Goal: Book appointment/travel/reservation

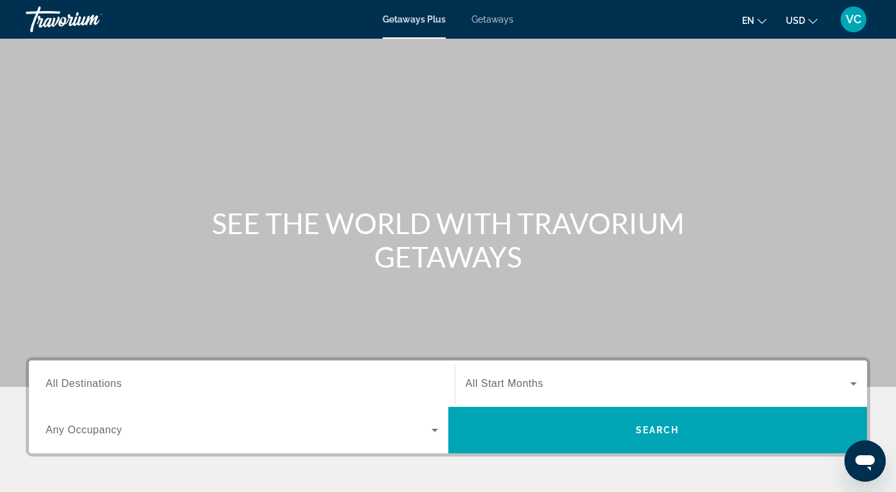
click at [81, 385] on span "All Destinations" at bounding box center [84, 383] width 76 height 11
click at [81, 385] on input "Destination All Destinations" at bounding box center [242, 383] width 392 height 15
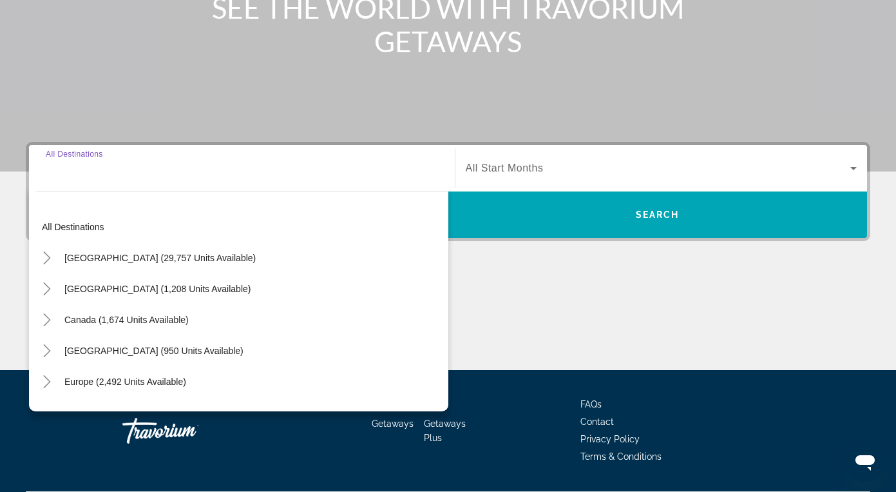
scroll to position [251, 0]
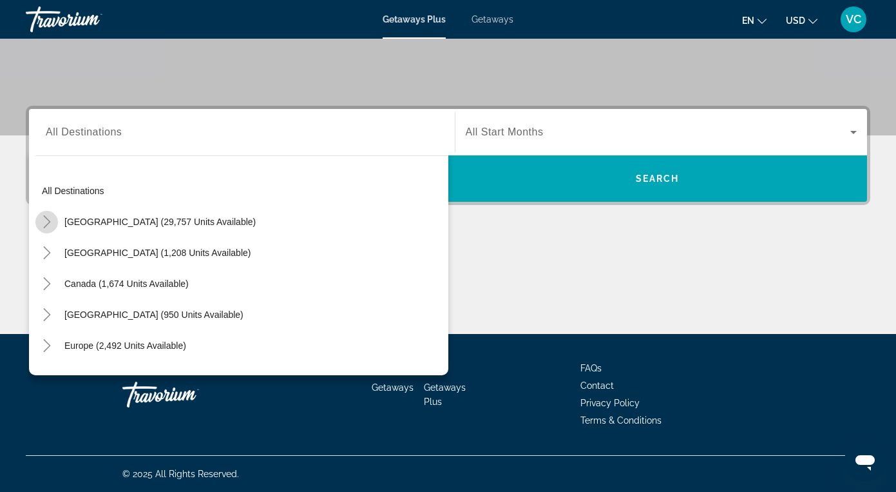
click at [46, 218] on icon "Toggle United States (29,757 units available)" at bounding box center [46, 221] width 7 height 13
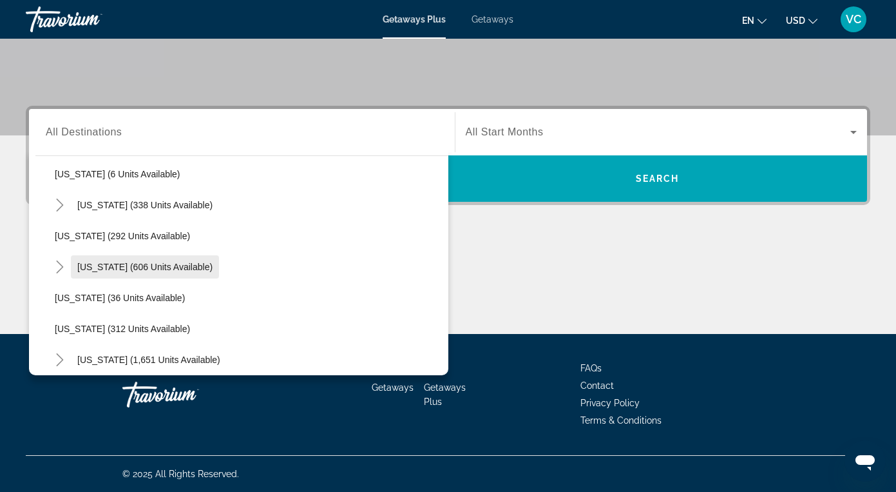
scroll to position [456, 0]
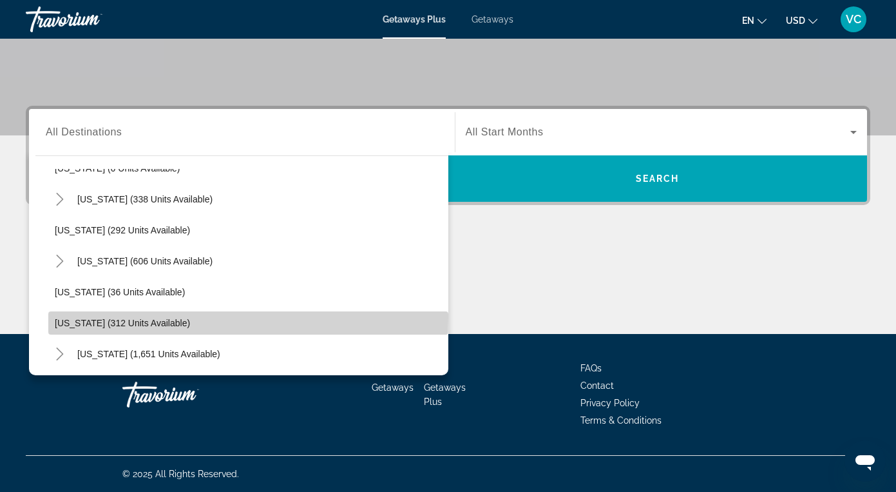
click at [122, 316] on span "Search widget" at bounding box center [248, 322] width 400 height 31
type input "**********"
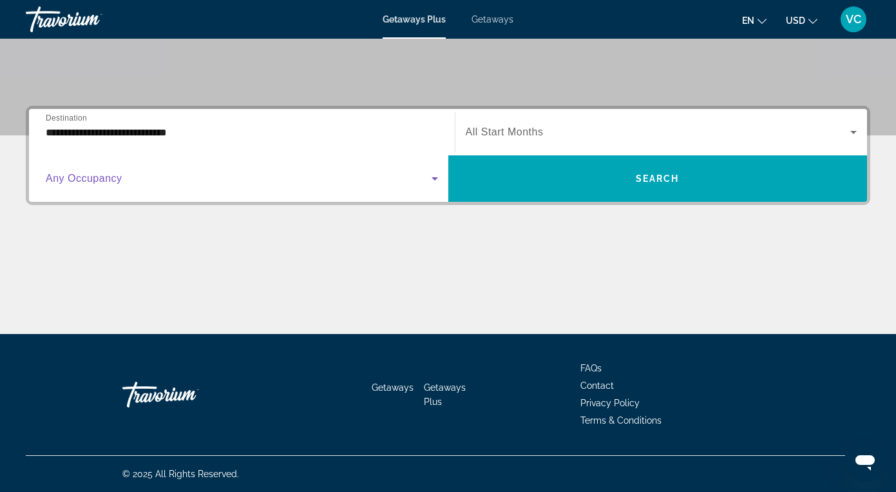
click at [434, 183] on icon "Search widget" at bounding box center [434, 178] width 15 height 15
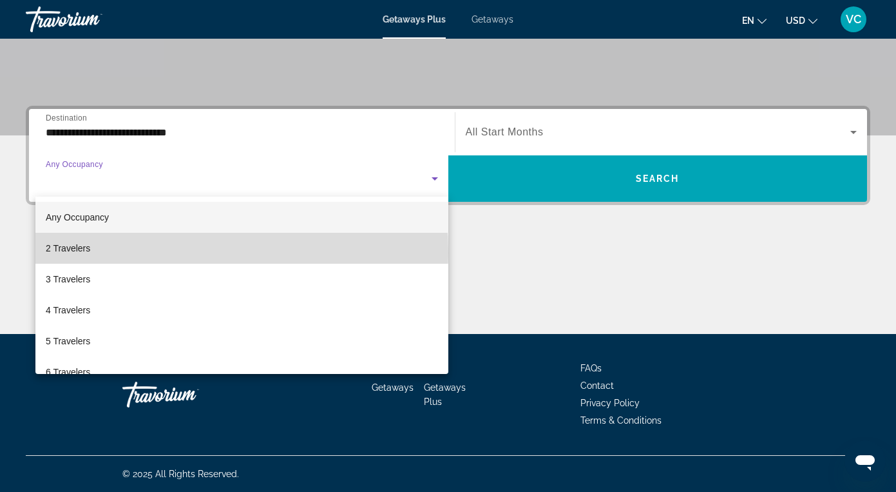
click at [122, 253] on mat-option "2 Travelers" at bounding box center [241, 248] width 413 height 31
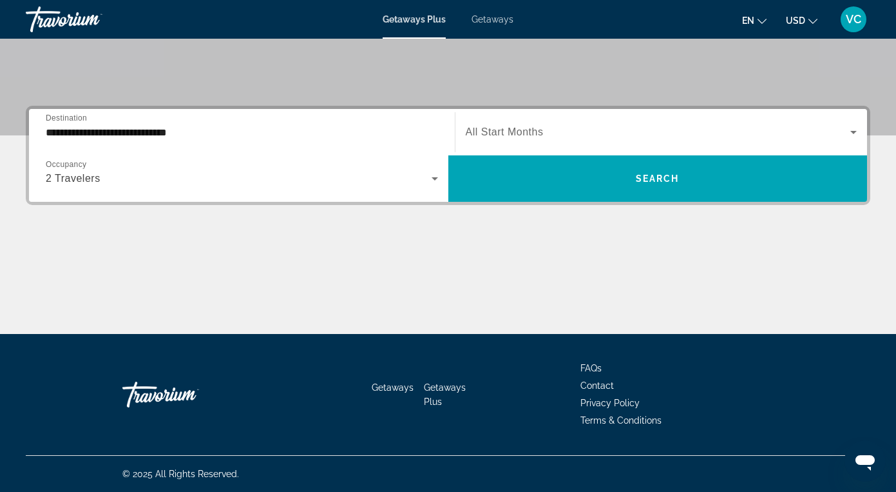
click at [527, 129] on span "All Start Months" at bounding box center [505, 131] width 78 height 11
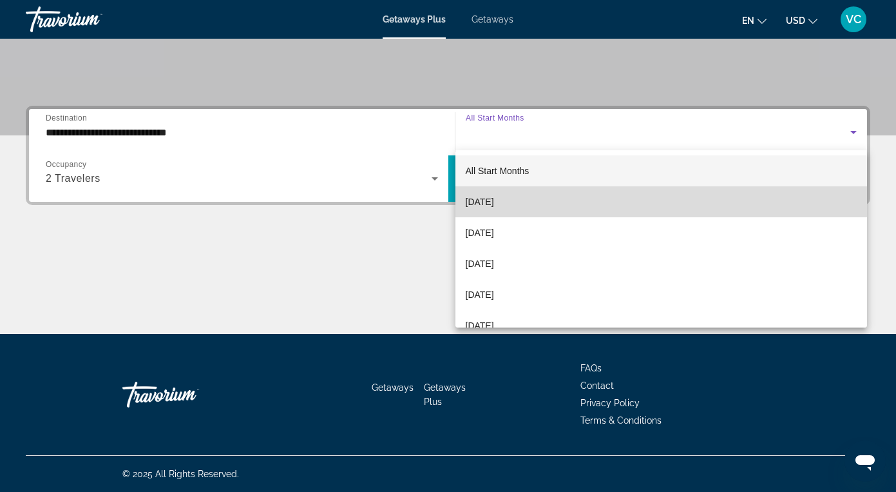
click at [494, 198] on span "[DATE]" at bounding box center [480, 201] width 28 height 15
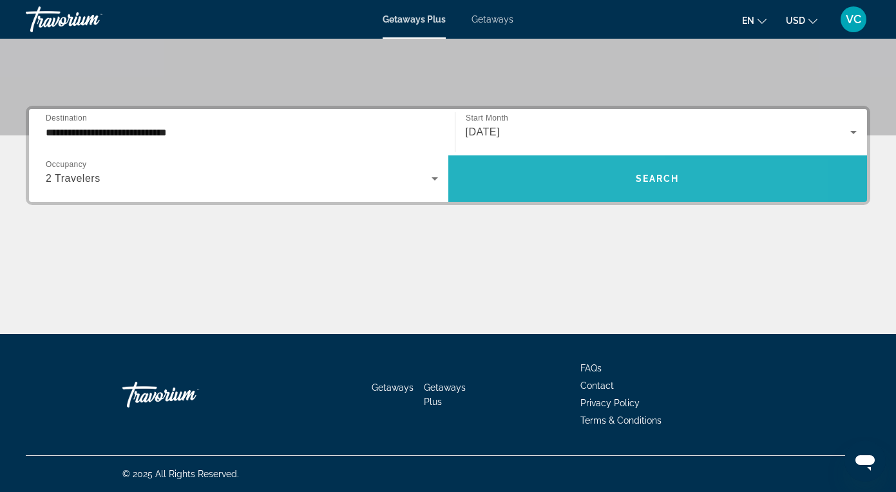
click at [521, 178] on span "Search widget" at bounding box center [659, 178] width 420 height 31
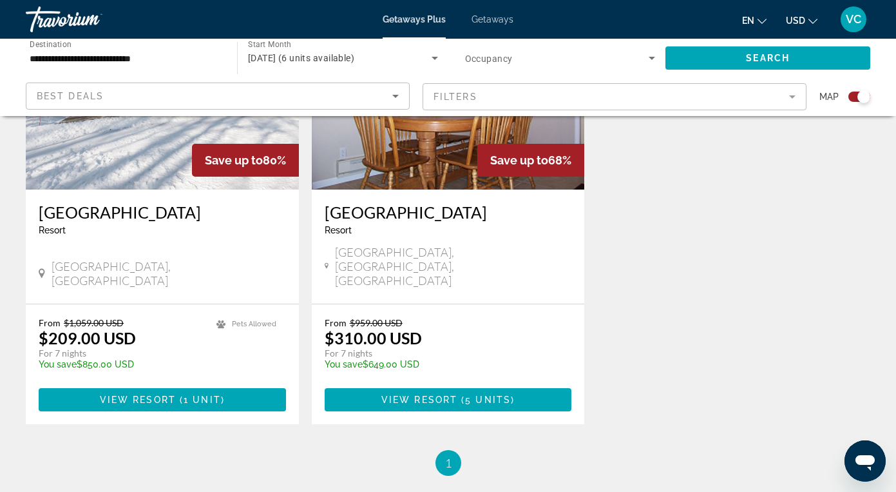
scroll to position [571, 0]
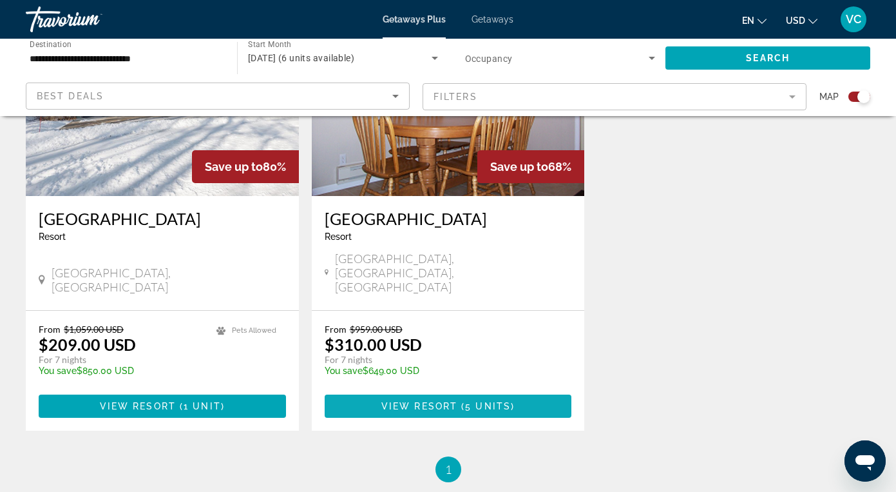
click at [469, 401] on span "5 units" at bounding box center [488, 406] width 46 height 10
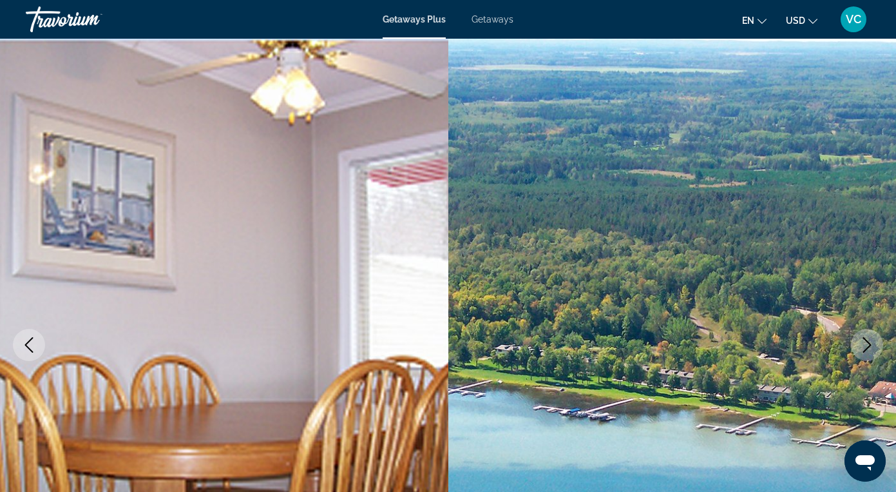
click at [493, 19] on span "Getaways" at bounding box center [493, 19] width 42 height 10
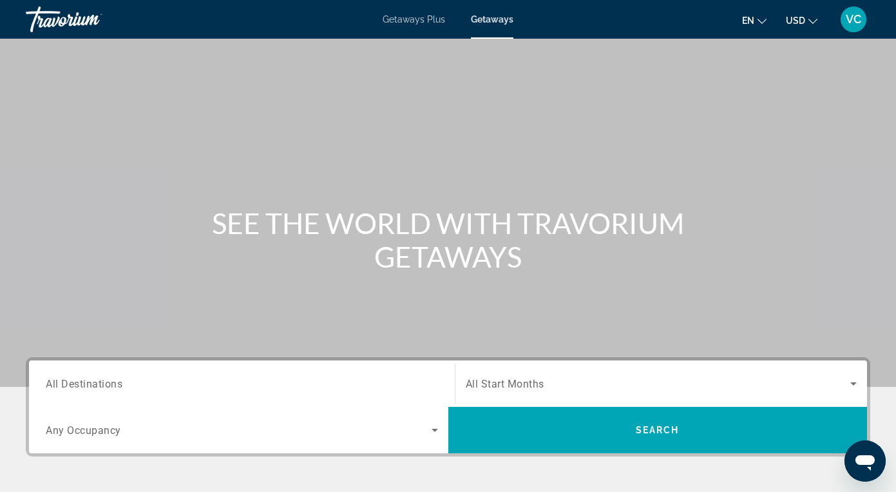
click at [88, 380] on span "All Destinations" at bounding box center [84, 383] width 77 height 12
click at [88, 380] on input "Destination All Destinations" at bounding box center [242, 383] width 392 height 15
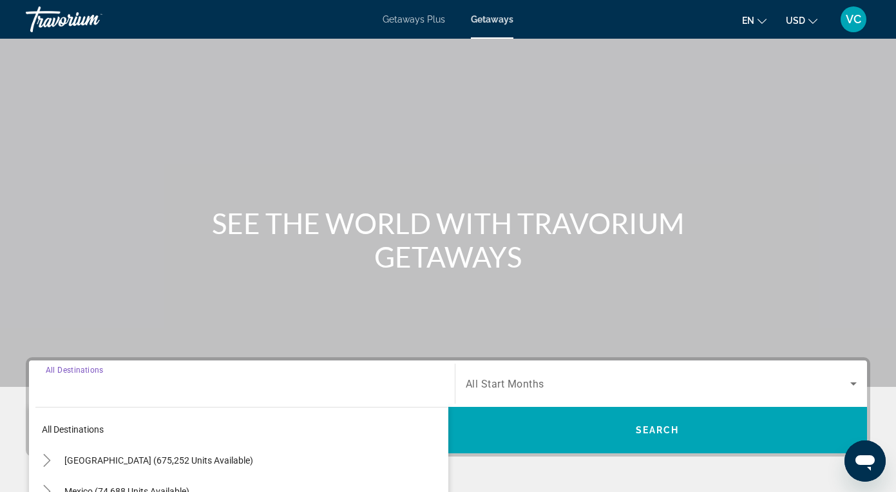
scroll to position [251, 0]
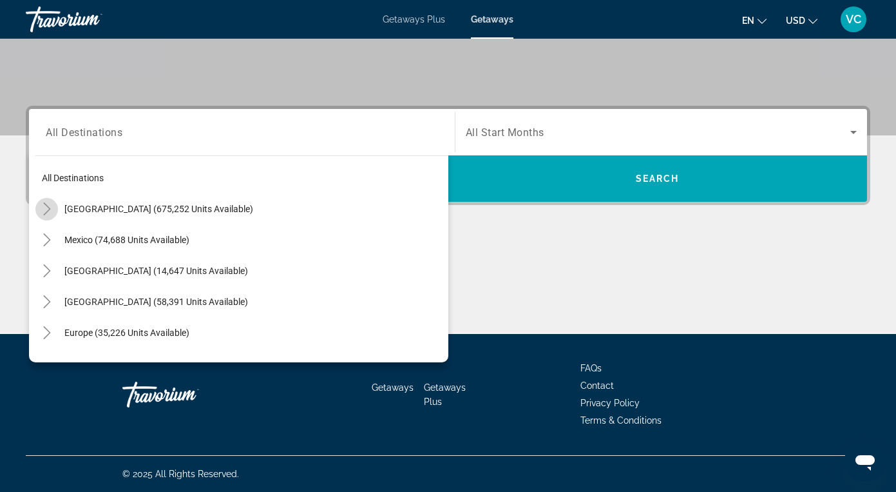
click at [46, 204] on icon "Toggle United States (675,252 units available)" at bounding box center [47, 208] width 13 height 13
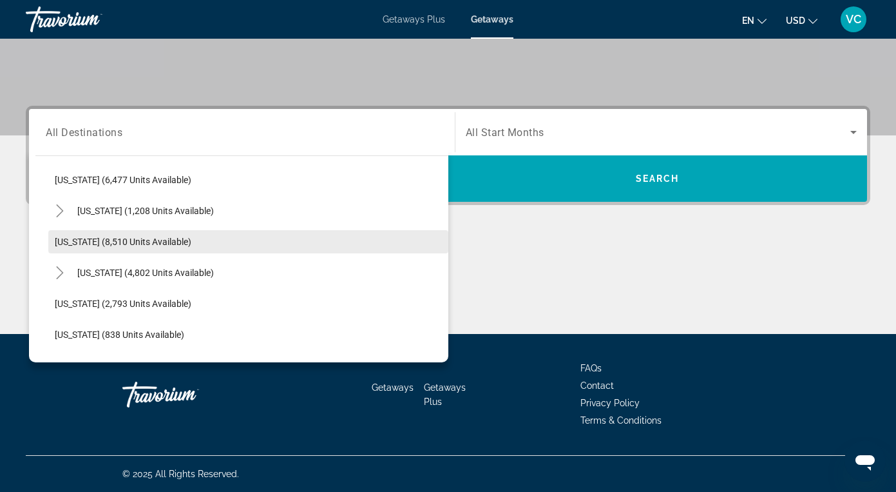
scroll to position [508, 0]
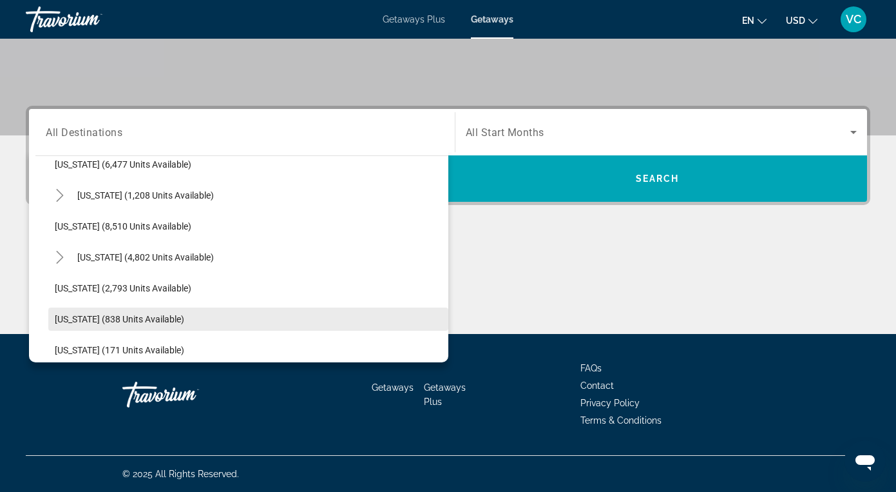
click at [115, 320] on span "[US_STATE] (838 units available)" at bounding box center [120, 319] width 130 height 10
type input "**********"
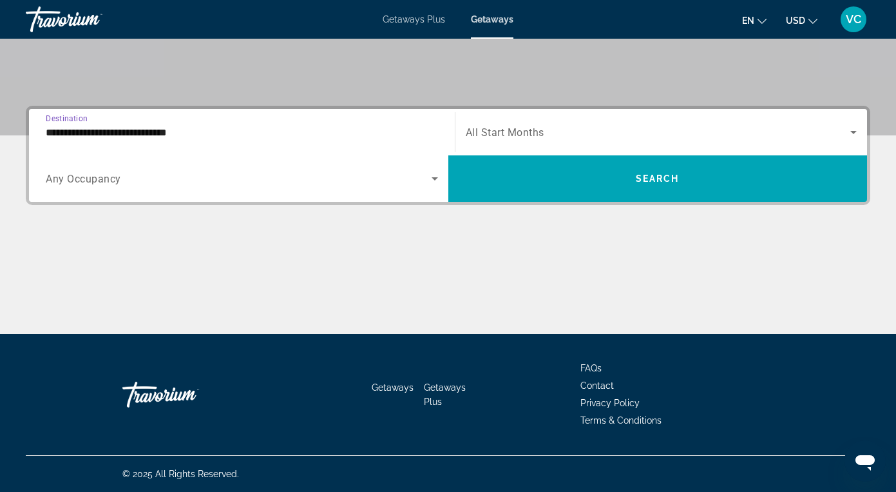
scroll to position [251, 0]
click at [113, 175] on span "Any Occupancy" at bounding box center [83, 179] width 75 height 12
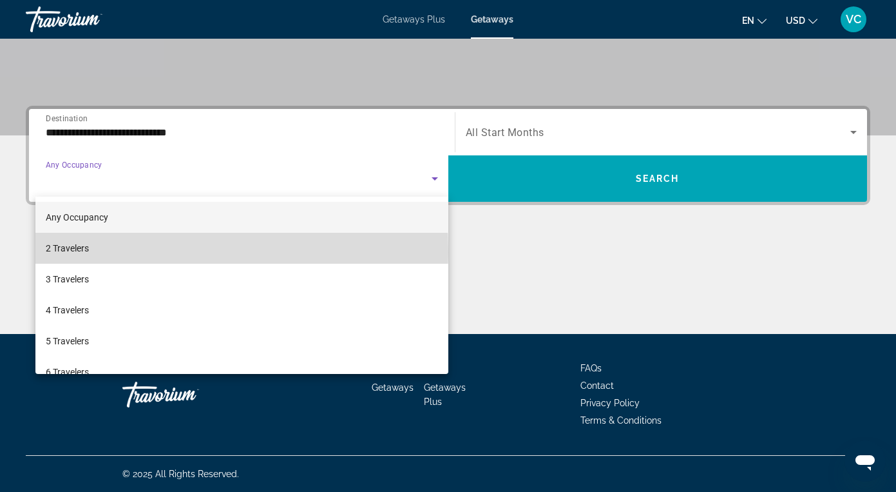
click at [75, 252] on span "2 Travelers" at bounding box center [67, 247] width 43 height 15
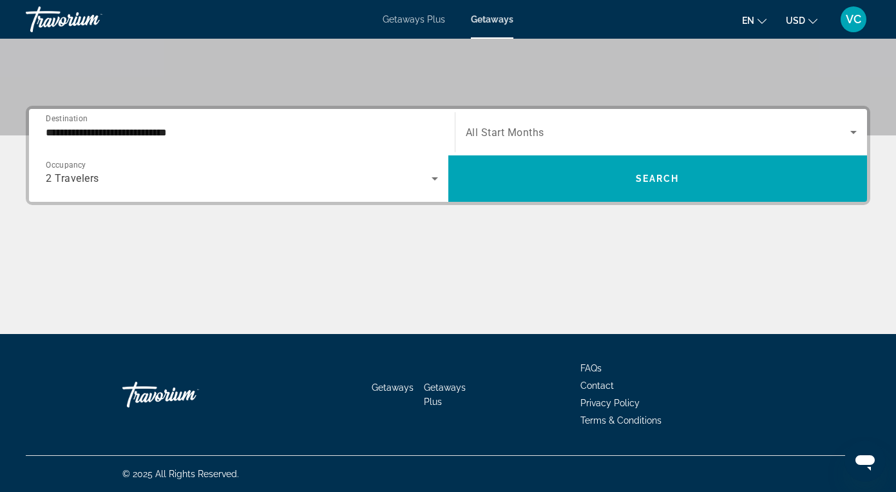
click at [523, 115] on div "Search widget" at bounding box center [662, 132] width 392 height 36
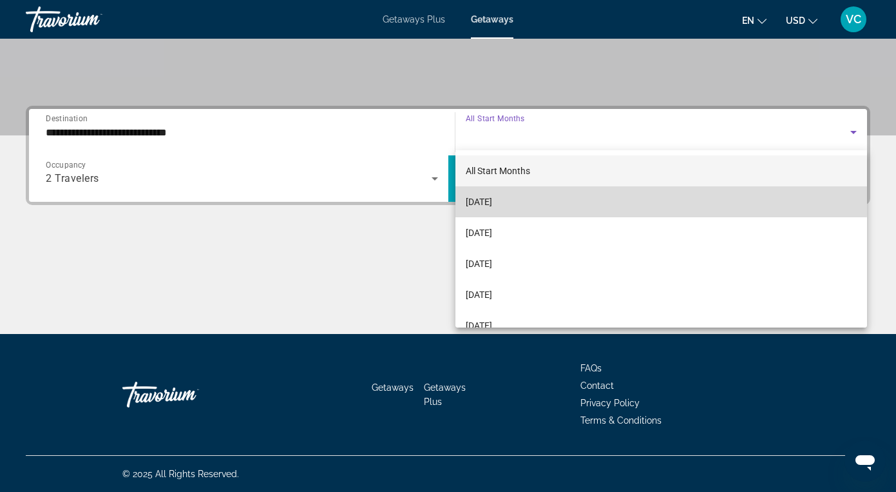
click at [492, 195] on span "[DATE]" at bounding box center [479, 201] width 26 height 15
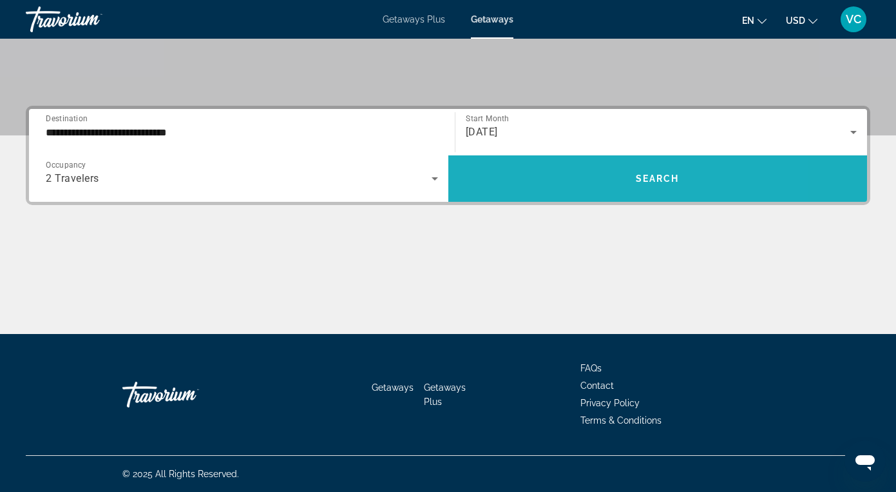
click at [511, 195] on span "Search widget" at bounding box center [659, 178] width 420 height 46
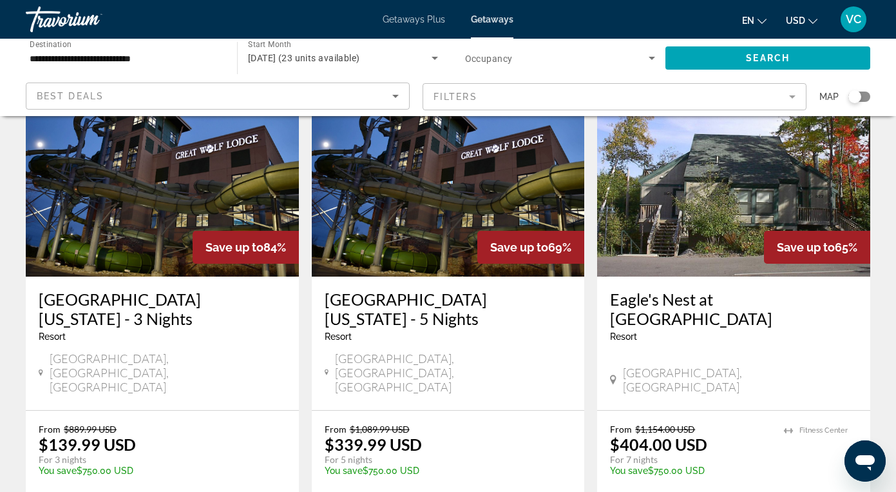
scroll to position [584, 0]
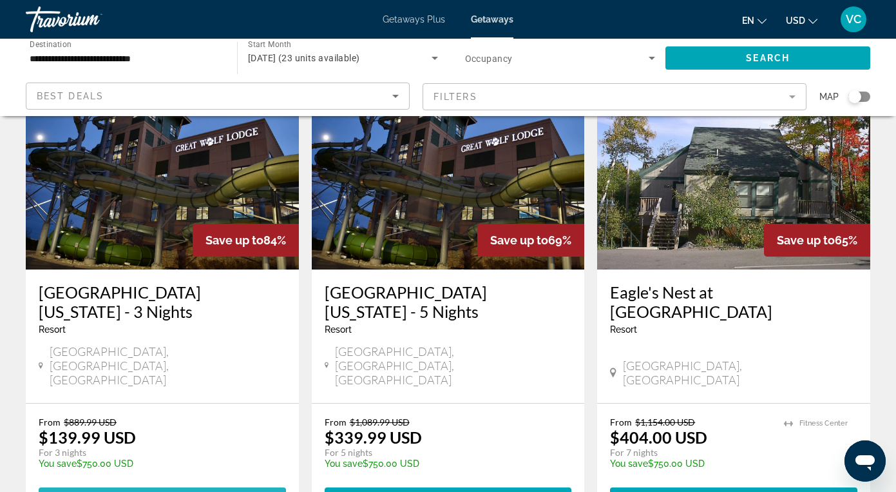
click at [119, 491] on span "View Resort" at bounding box center [133, 499] width 76 height 10
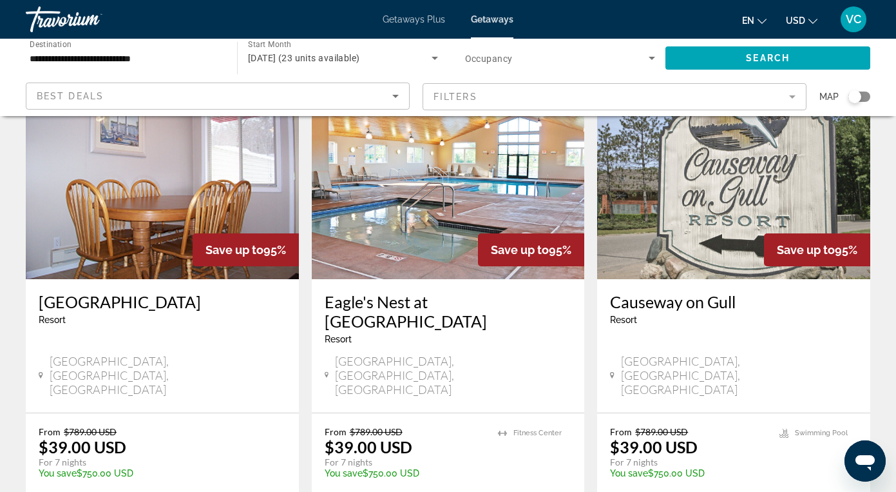
scroll to position [92, 0]
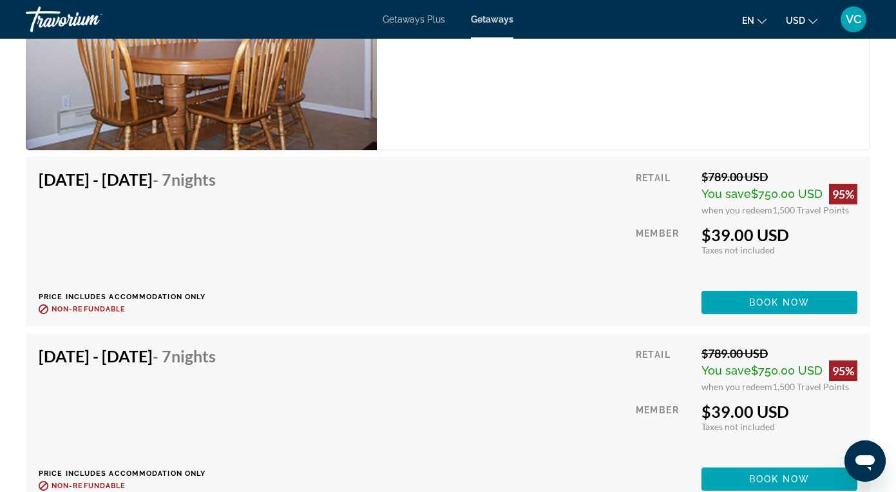
scroll to position [2272, 0]
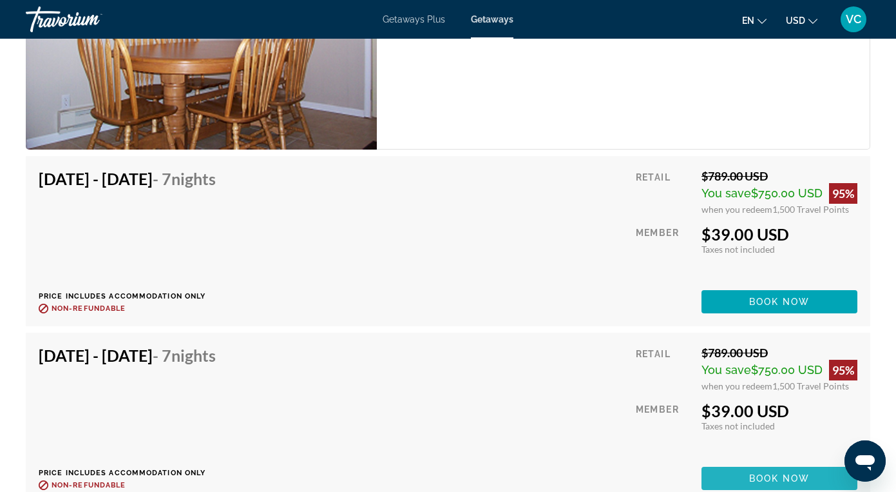
click at [736, 467] on span "Main content" at bounding box center [780, 478] width 156 height 31
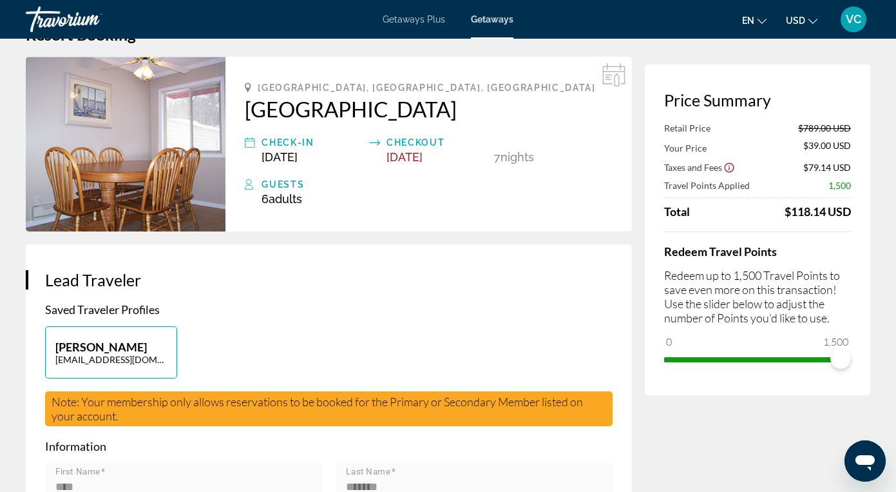
scroll to position [41, 0]
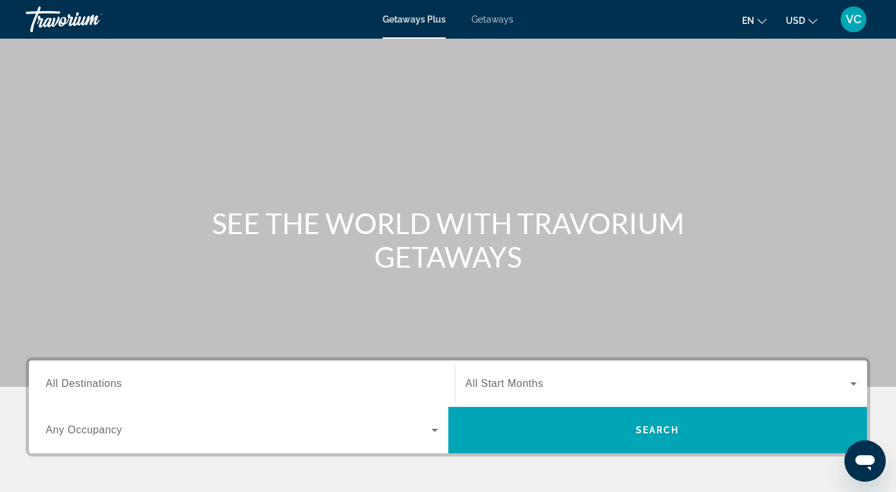
click at [492, 21] on span "Getaways" at bounding box center [493, 19] width 42 height 10
click at [72, 379] on span "All Destinations" at bounding box center [84, 383] width 76 height 11
click at [72, 379] on input "Destination All Destinations" at bounding box center [242, 383] width 392 height 15
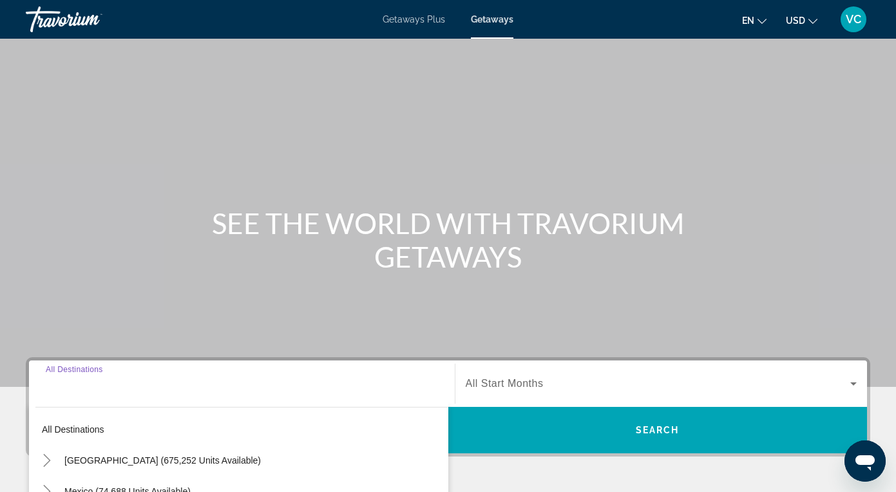
scroll to position [251, 0]
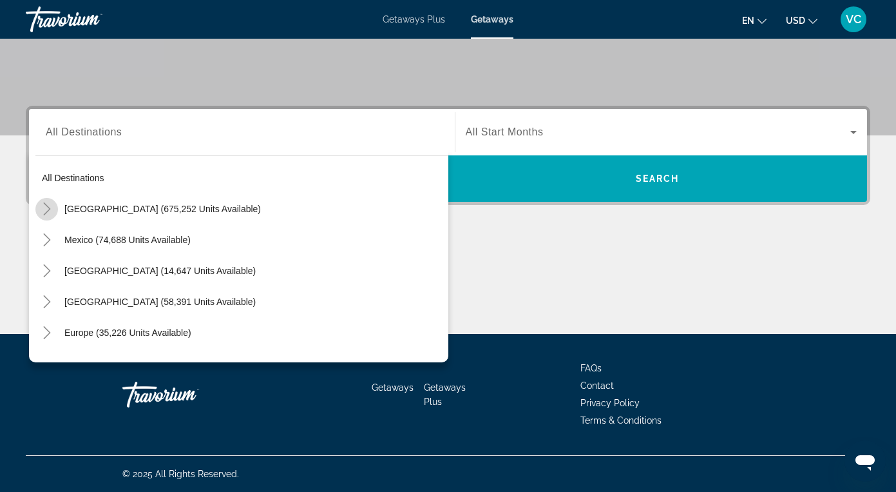
click at [44, 202] on icon "Toggle United States (675,252 units available)" at bounding box center [47, 208] width 13 height 13
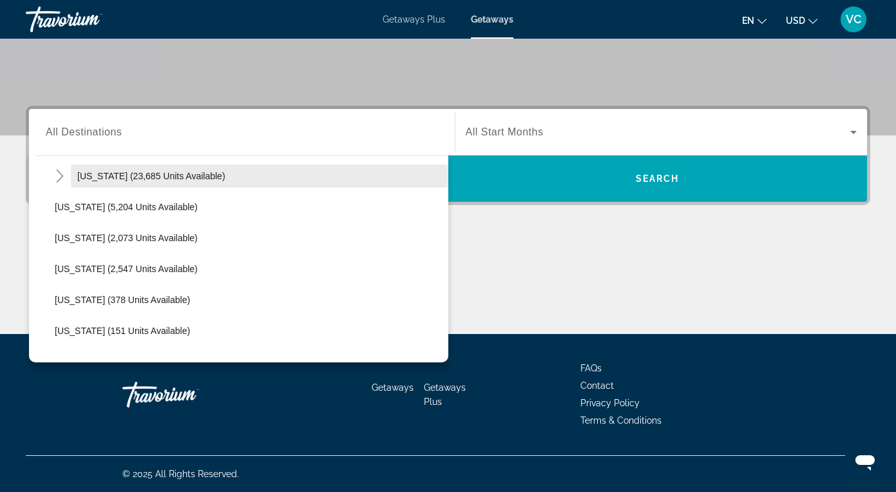
scroll to position [313, 0]
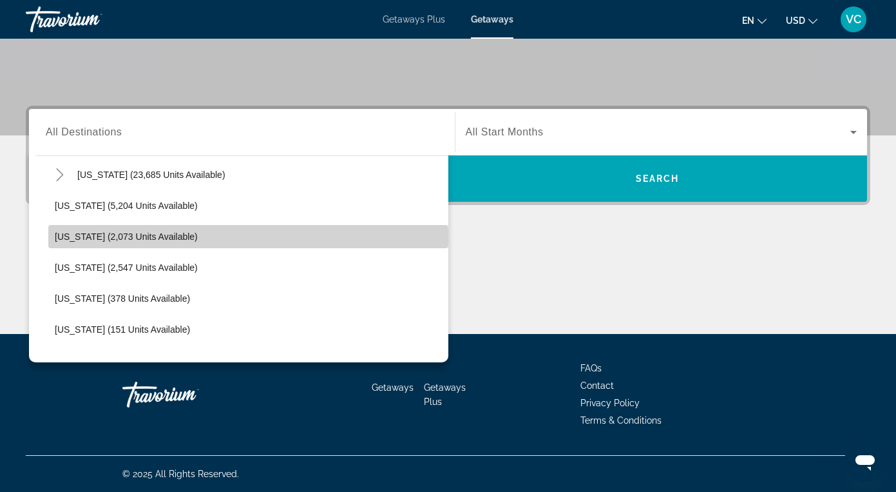
click at [96, 240] on span "[US_STATE] (2,073 units available)" at bounding box center [126, 236] width 143 height 10
type input "**********"
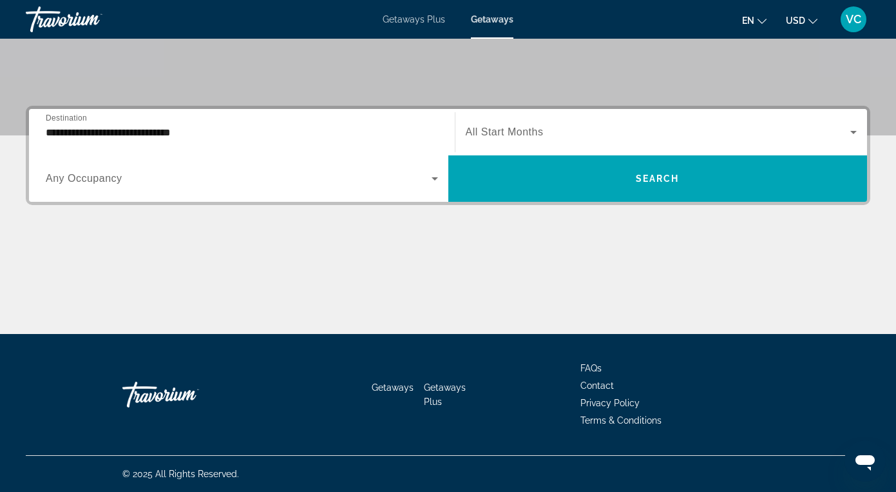
click at [76, 181] on span "Any Occupancy" at bounding box center [84, 178] width 77 height 11
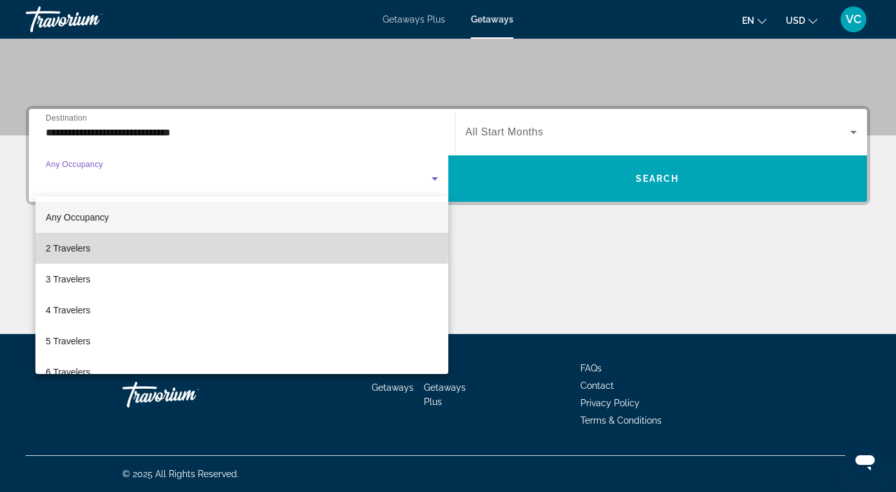
click at [94, 245] on mat-option "2 Travelers" at bounding box center [241, 248] width 413 height 31
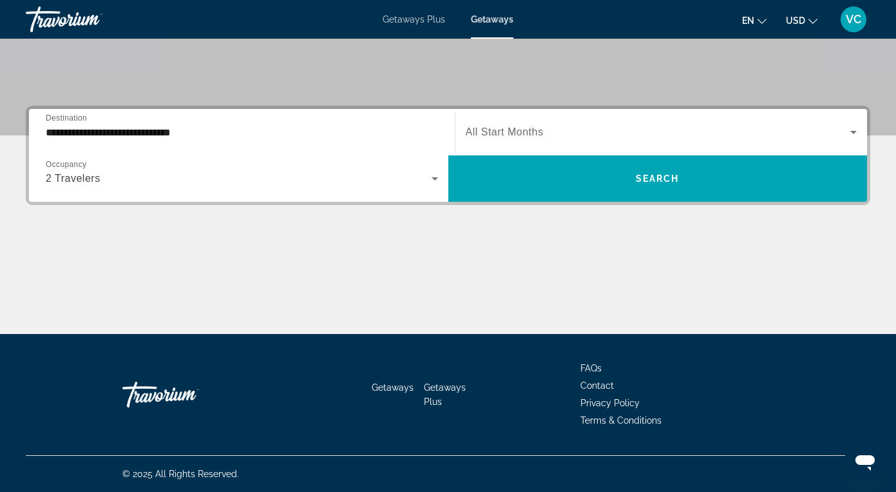
click at [498, 122] on div "Search widget" at bounding box center [662, 132] width 392 height 36
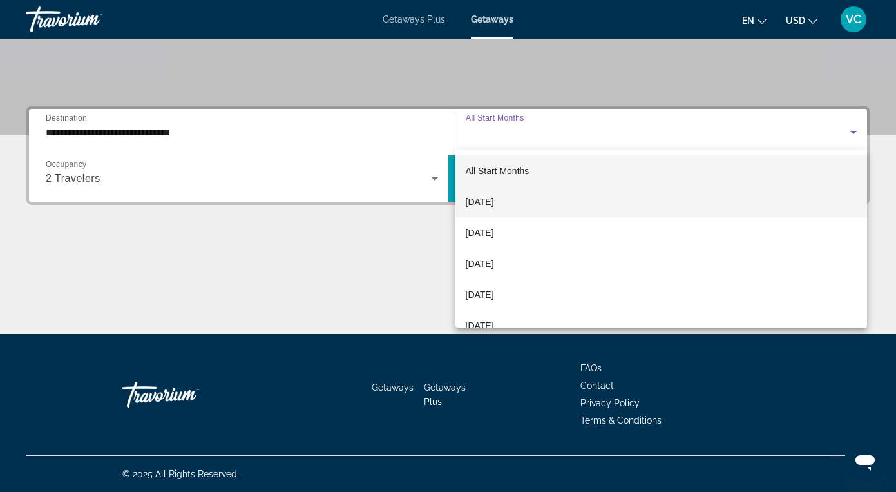
click at [494, 206] on span "[DATE]" at bounding box center [480, 201] width 28 height 15
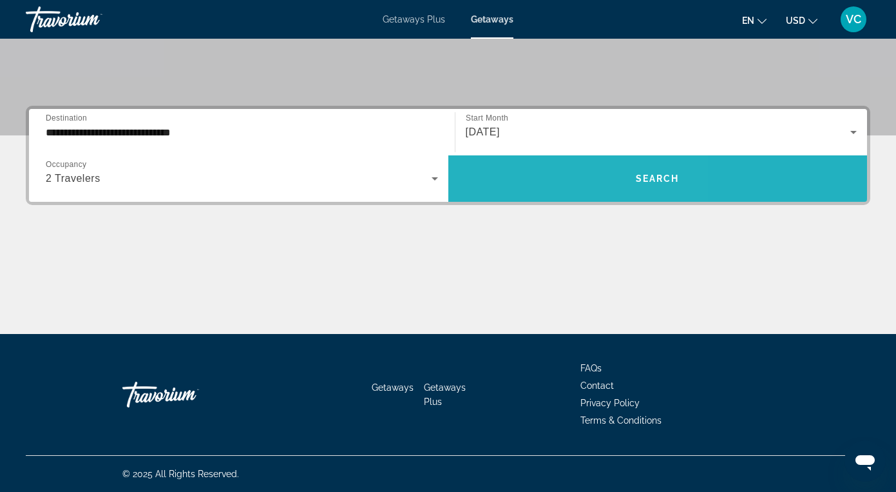
click at [543, 173] on span "Search widget" at bounding box center [659, 178] width 420 height 31
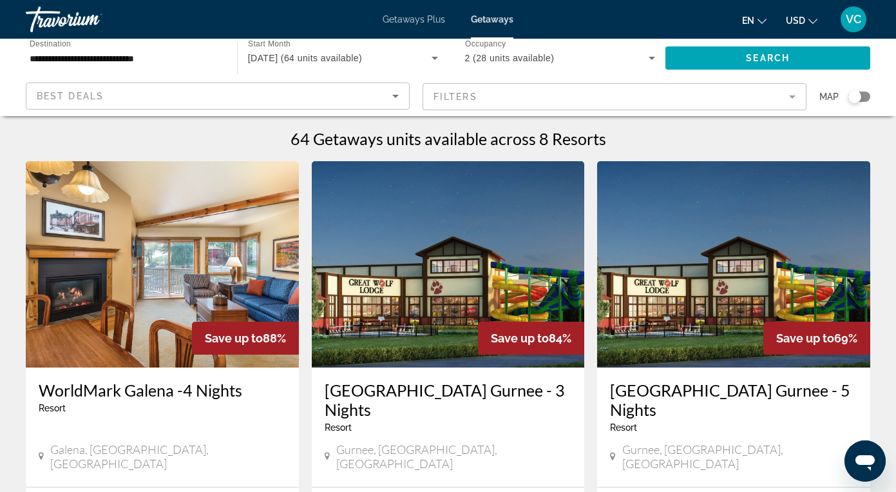
click at [425, 310] on img "Main content" at bounding box center [448, 264] width 273 height 206
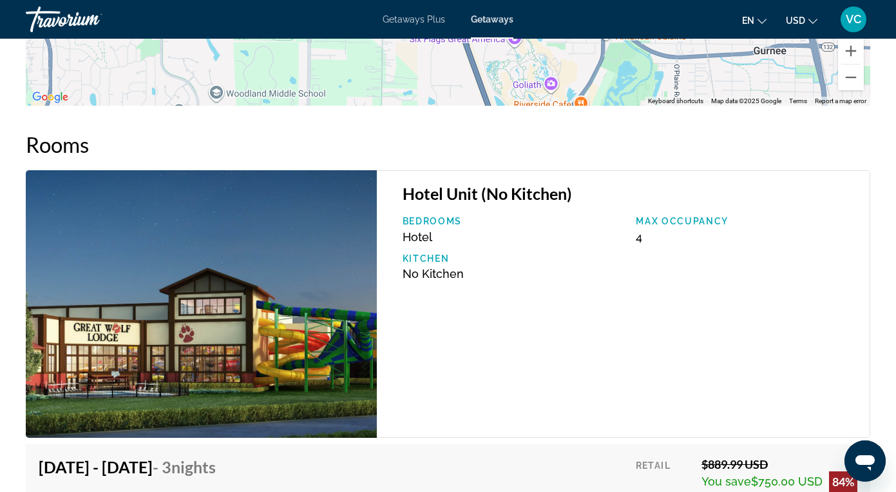
scroll to position [2000, 0]
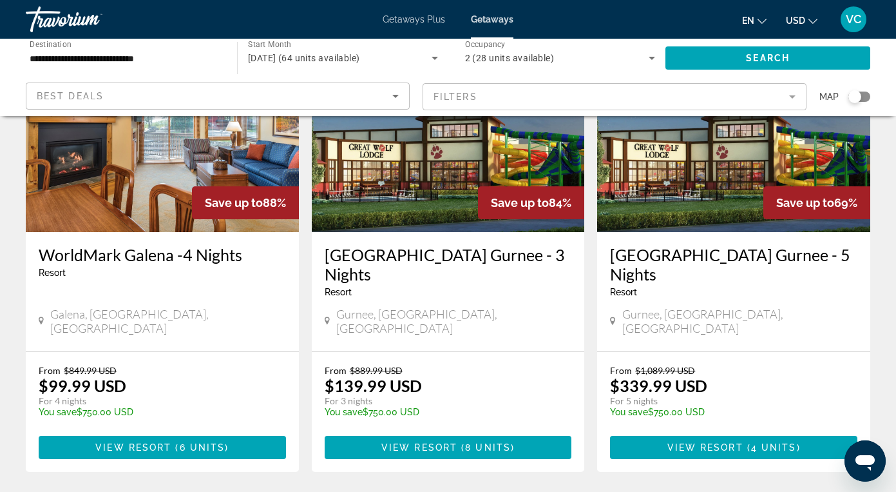
scroll to position [142, 0]
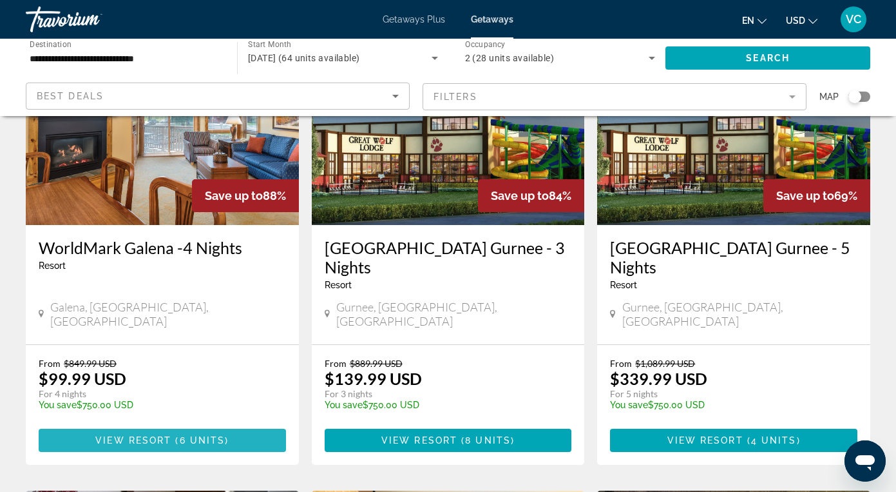
click at [206, 435] on span "6 units" at bounding box center [203, 440] width 46 height 10
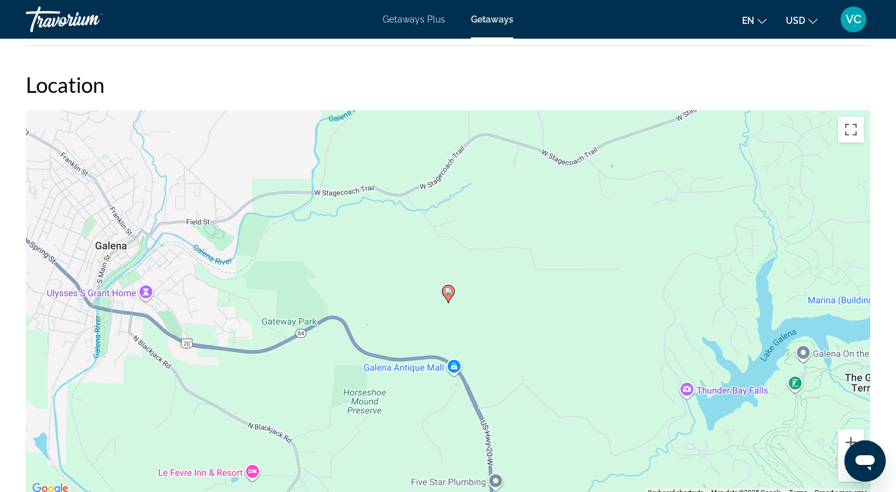
scroll to position [1784, 0]
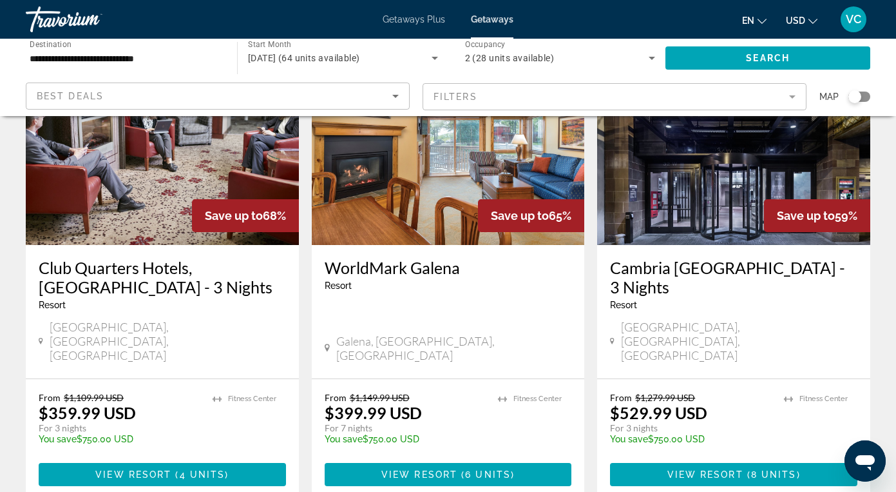
scroll to position [597, 0]
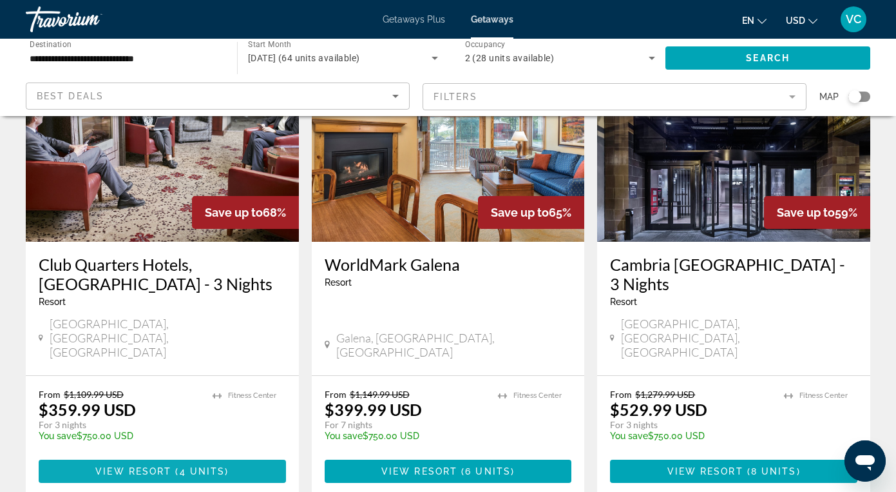
click at [233, 456] on span "Main content" at bounding box center [162, 471] width 247 height 31
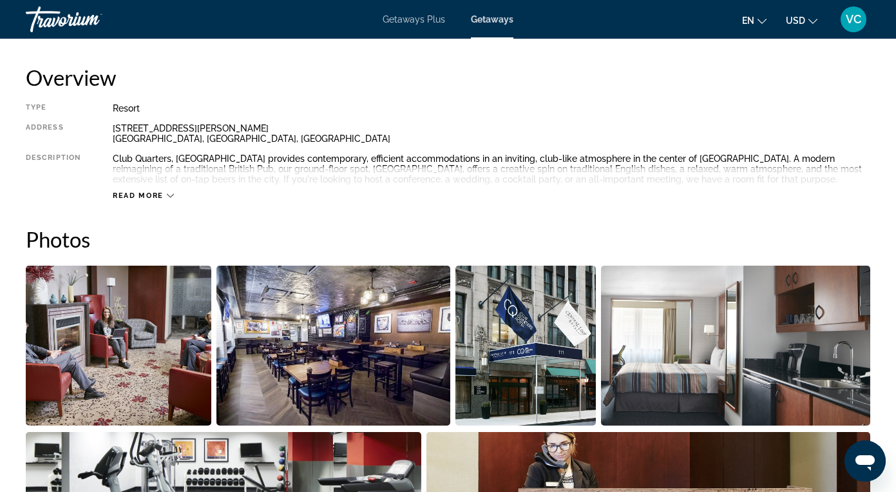
scroll to position [655, 0]
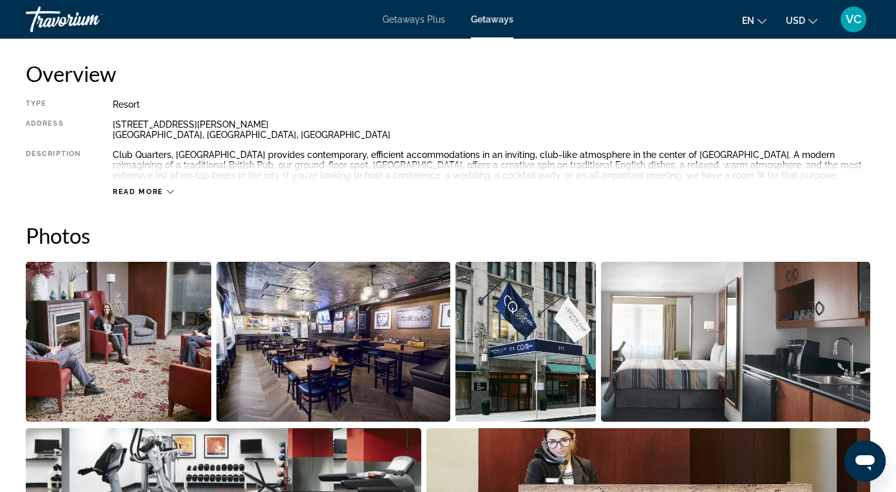
click at [167, 192] on icon "Main content" at bounding box center [170, 191] width 7 height 7
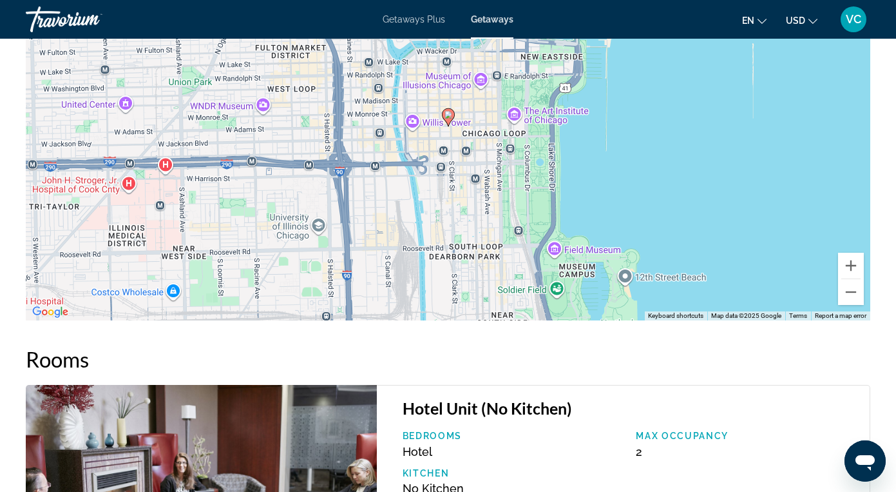
scroll to position [1740, 0]
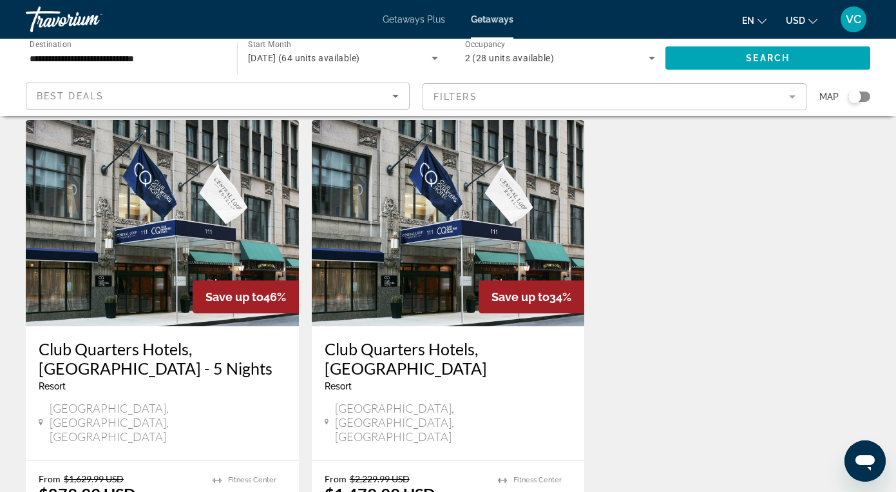
scroll to position [1000, 0]
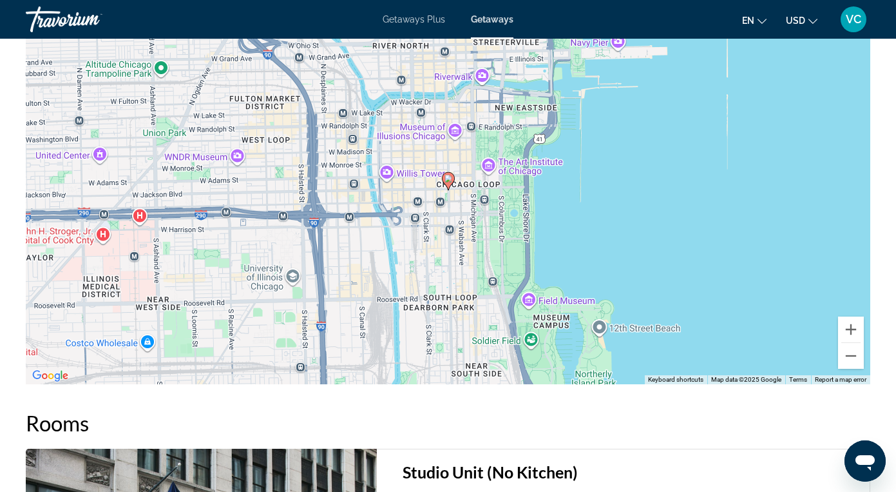
scroll to position [1676, 0]
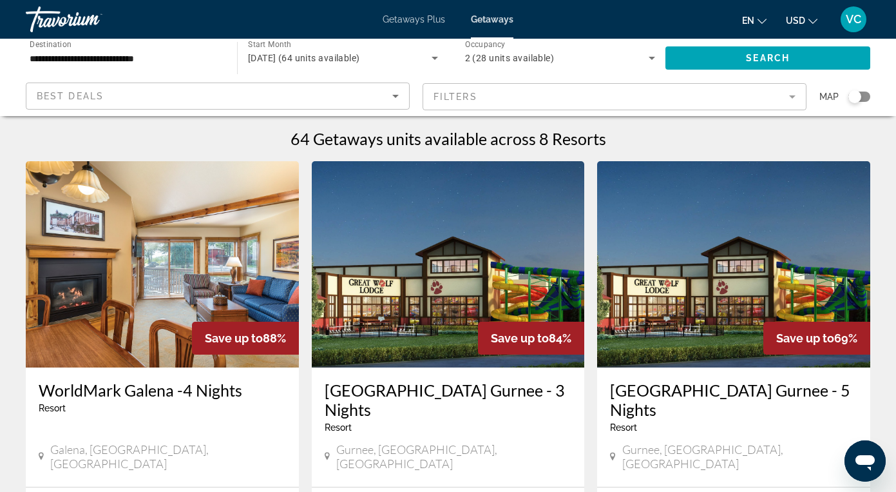
click at [65, 55] on input "**********" at bounding box center [125, 58] width 191 height 15
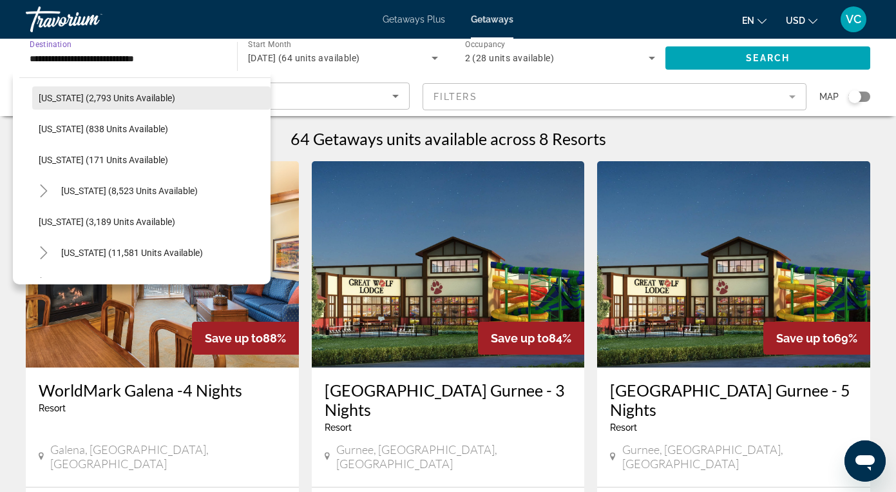
scroll to position [623, 0]
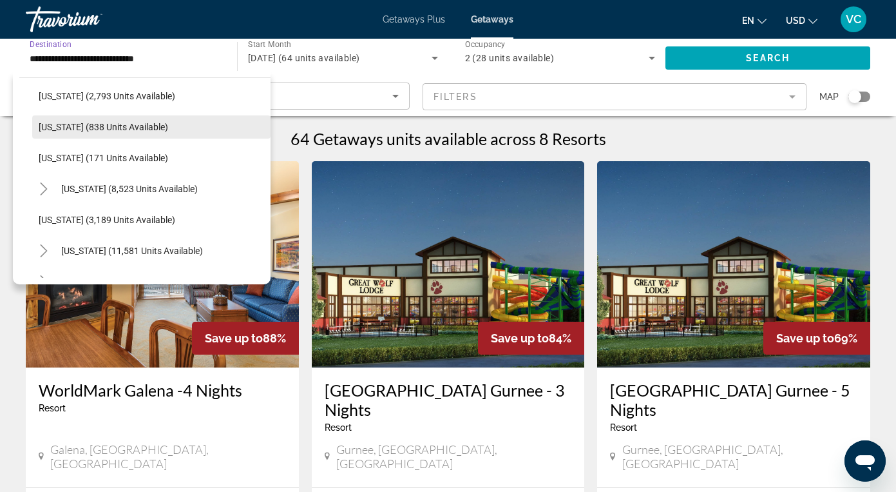
click at [86, 128] on span "[US_STATE] (838 units available)" at bounding box center [104, 127] width 130 height 10
type input "**********"
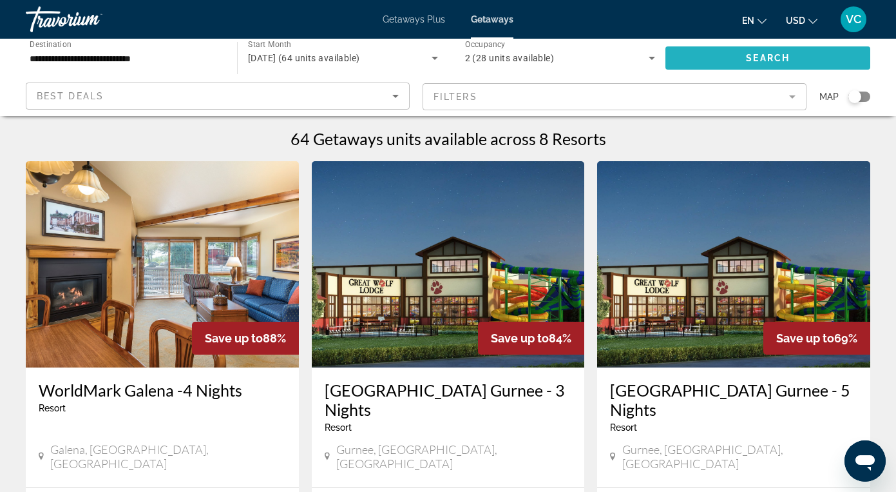
click at [752, 53] on span "Search" at bounding box center [768, 58] width 44 height 10
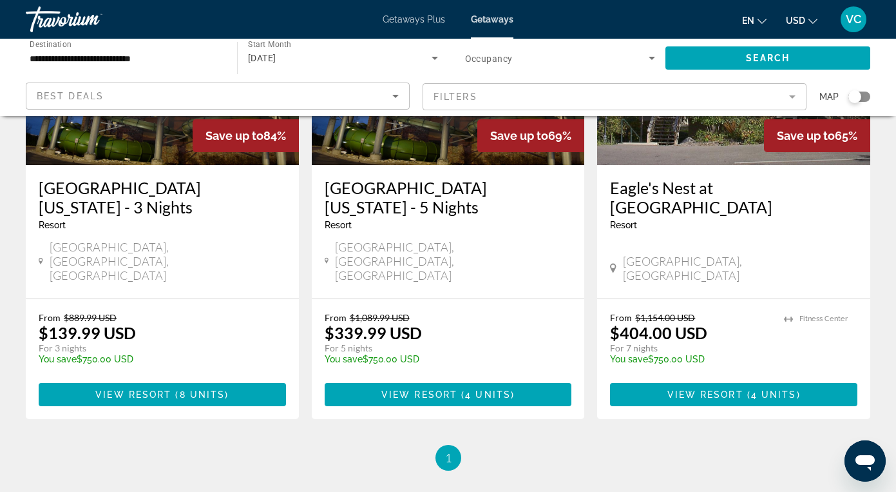
scroll to position [689, 0]
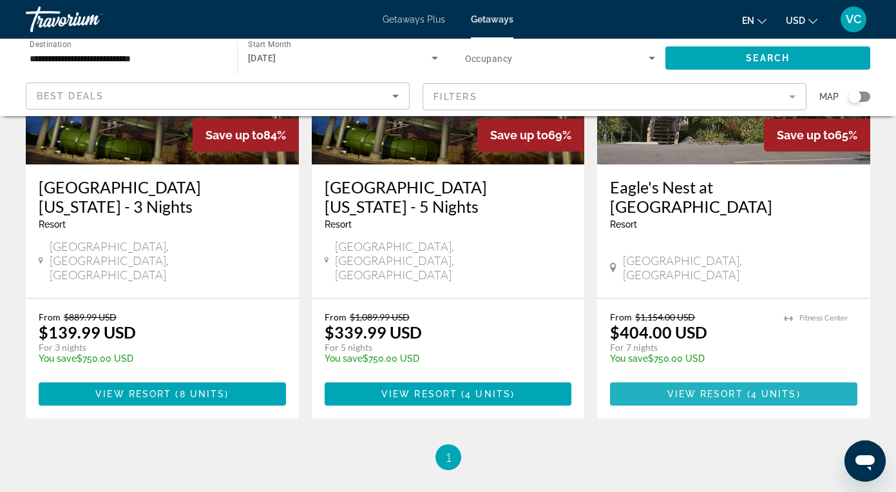
click at [680, 389] on span "View Resort" at bounding box center [706, 394] width 76 height 10
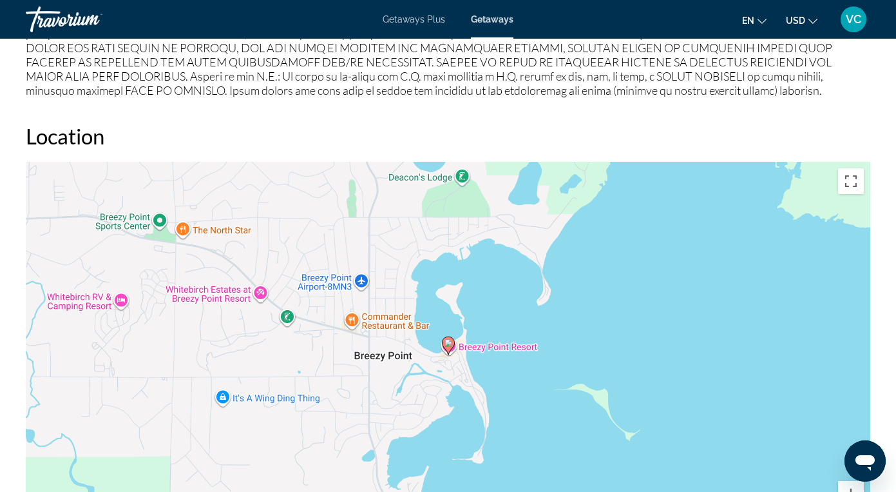
scroll to position [1540, 0]
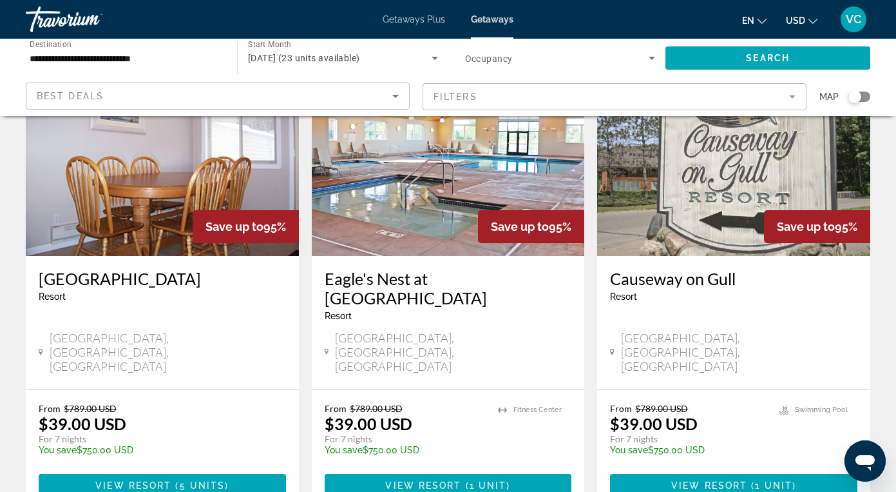
scroll to position [114, 0]
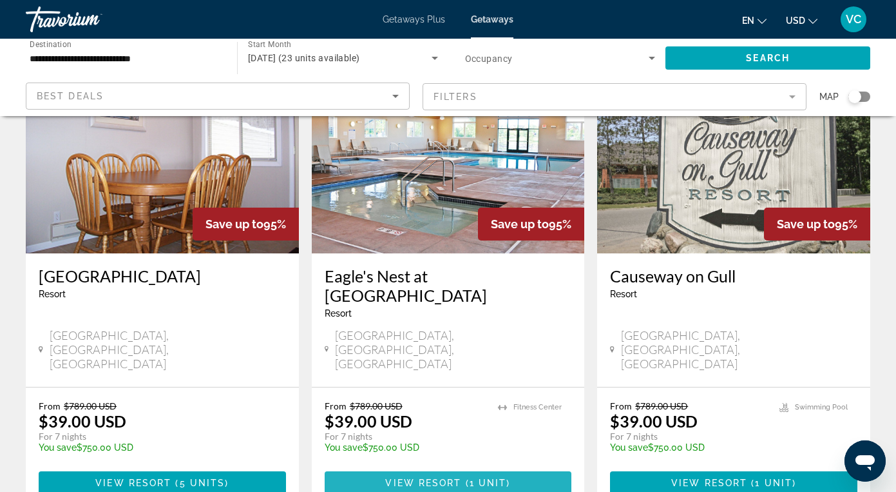
click at [469, 478] on span "( 1 unit )" at bounding box center [486, 483] width 49 height 10
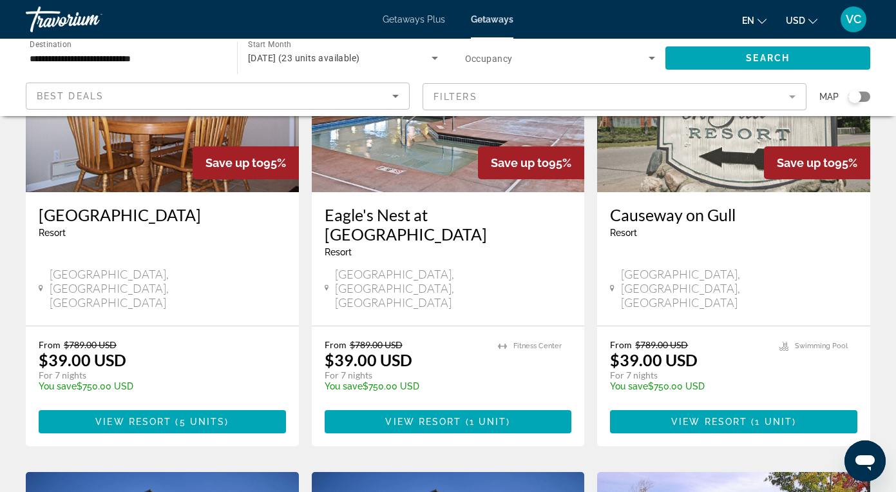
scroll to position [181, 0]
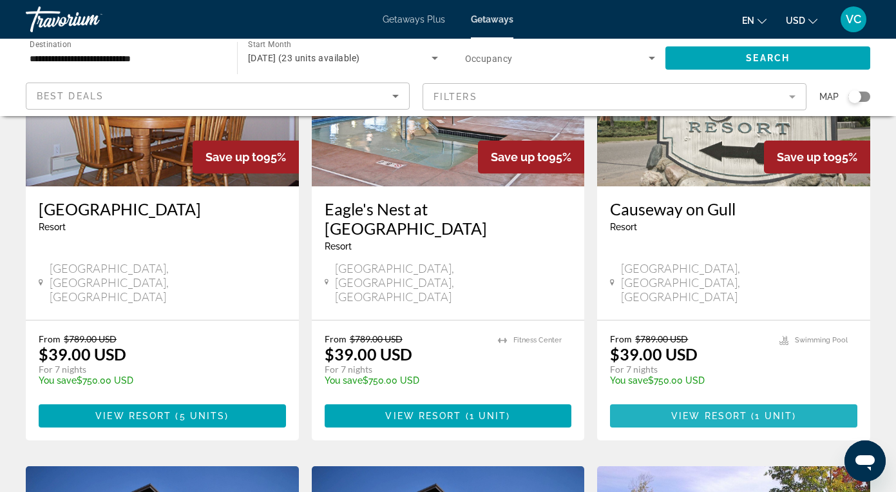
click at [696, 411] on span "View Resort" at bounding box center [710, 416] width 76 height 10
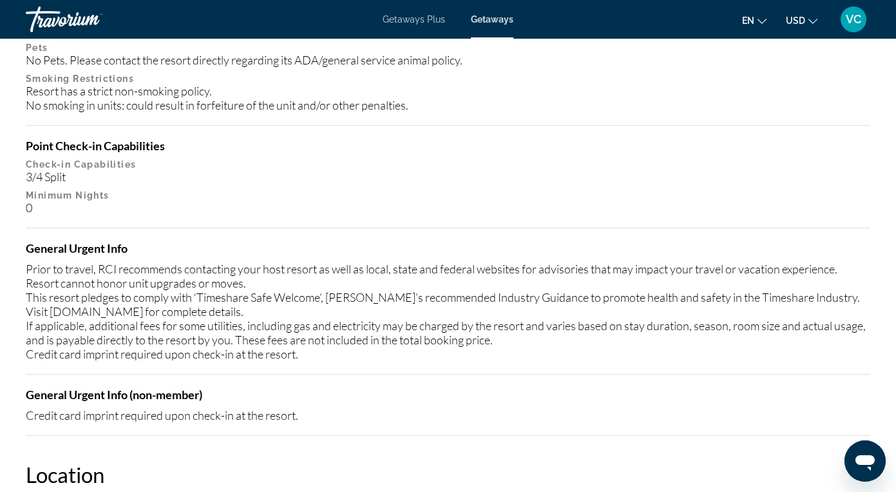
scroll to position [1475, 0]
